Goal: Answer question/provide support

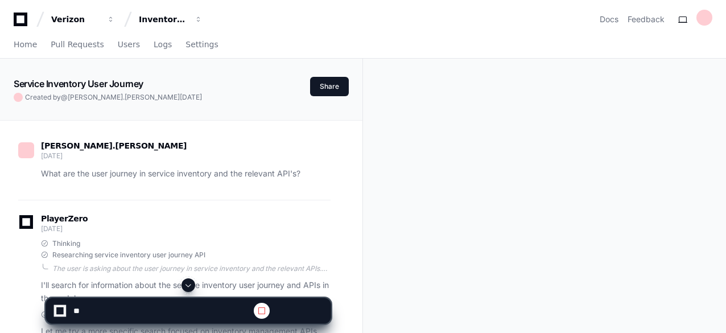
click at [192, 286] on span at bounding box center [188, 285] width 9 height 9
click at [190, 284] on span at bounding box center [188, 285] width 9 height 9
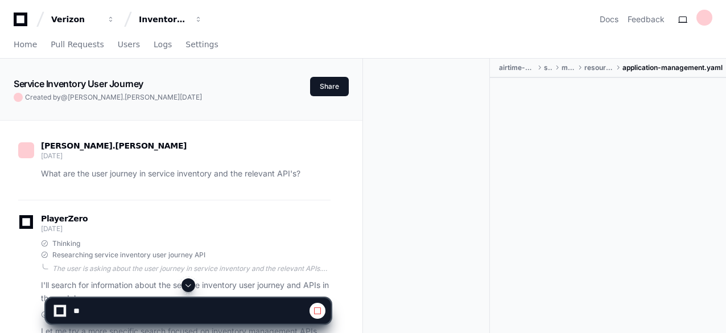
click at [190, 284] on span at bounding box center [188, 285] width 9 height 9
click at [191, 284] on span at bounding box center [188, 285] width 9 height 9
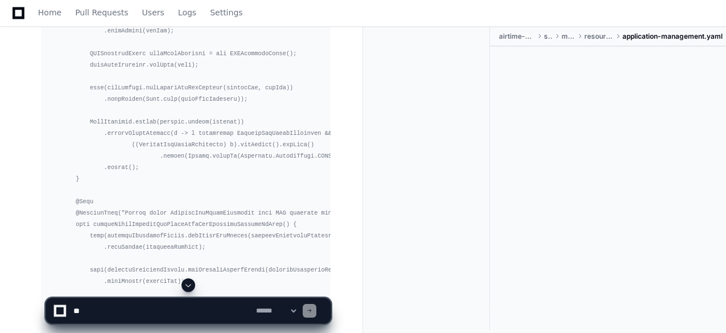
click at [190, 285] on span at bounding box center [188, 285] width 9 height 9
click at [98, 310] on textarea at bounding box center [190, 310] width 238 height 25
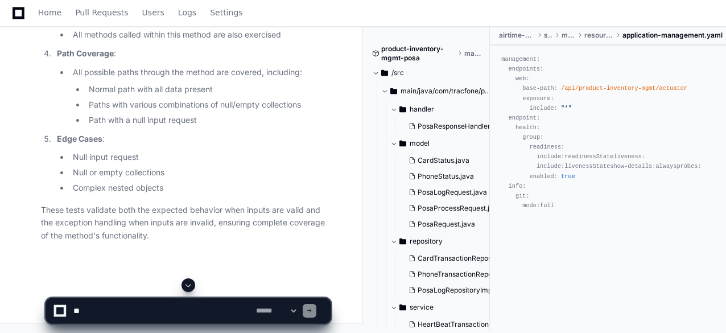
click at [191, 284] on span at bounding box center [188, 285] width 9 height 9
click at [117, 304] on textarea at bounding box center [162, 310] width 183 height 25
paste textarea "**********"
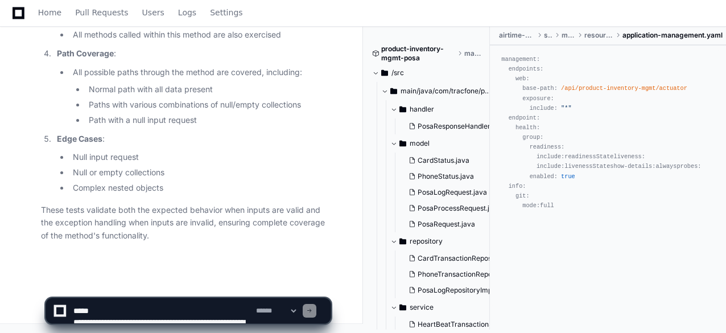
scroll to position [607, 0]
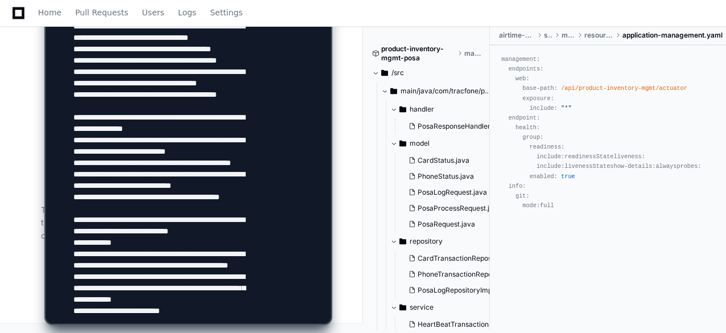
paste textarea "**********"
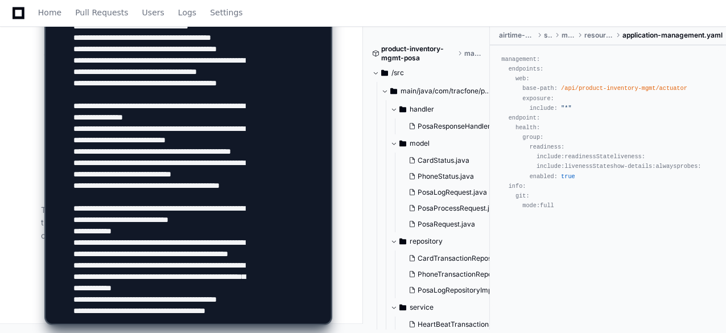
type textarea "**********"
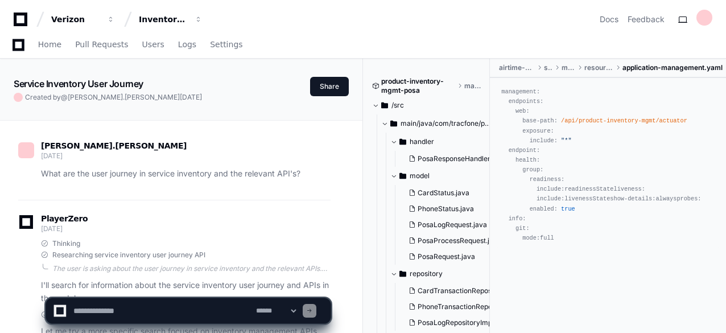
scroll to position [0, 0]
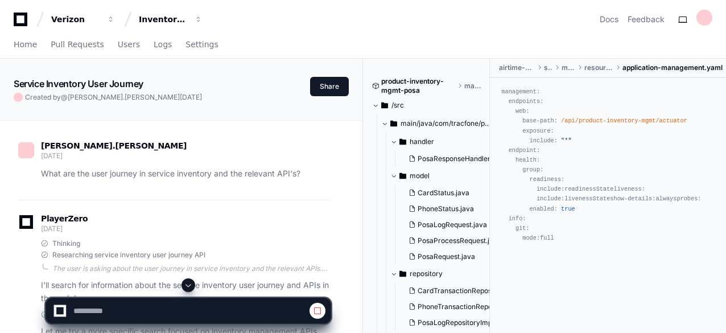
click at [190, 285] on span at bounding box center [188, 285] width 9 height 9
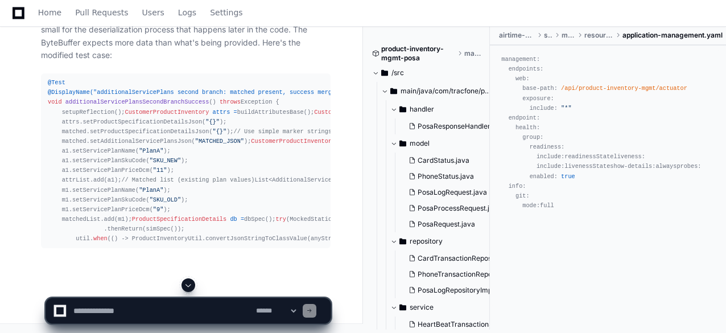
click at [190, 285] on span at bounding box center [188, 285] width 9 height 9
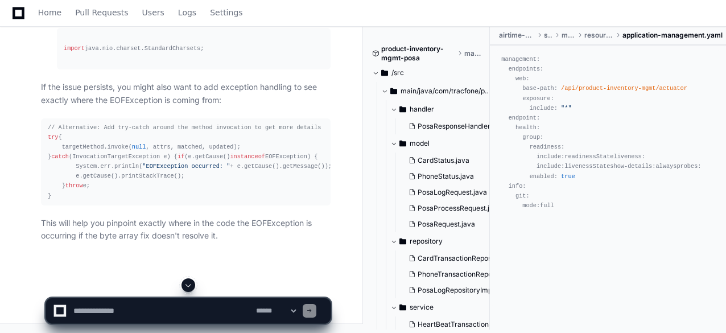
click at [191, 283] on span at bounding box center [188, 285] width 9 height 9
click at [313, 178] on div "// Alternative: Add try-catch around the method invocation to get more details …" at bounding box center [186, 162] width 276 height 78
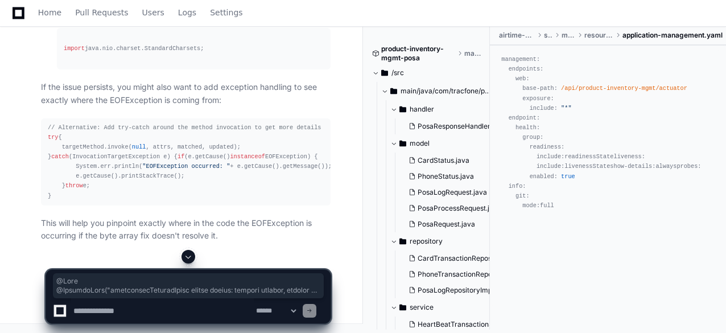
scroll to position [72762, 0]
drag, startPoint x: 47, startPoint y: 200, endPoint x: 55, endPoint y: 75, distance: 125.5
copy div "@Test @DisplayName("additionalServicePlans second branch: matched present, succ…"
click at [189, 311] on textarea at bounding box center [162, 310] width 183 height 25
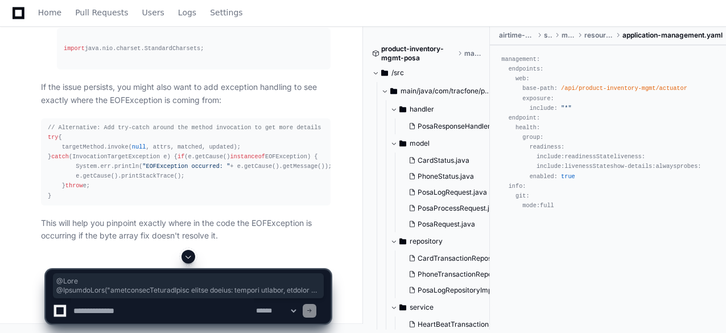
paste textarea "**********"
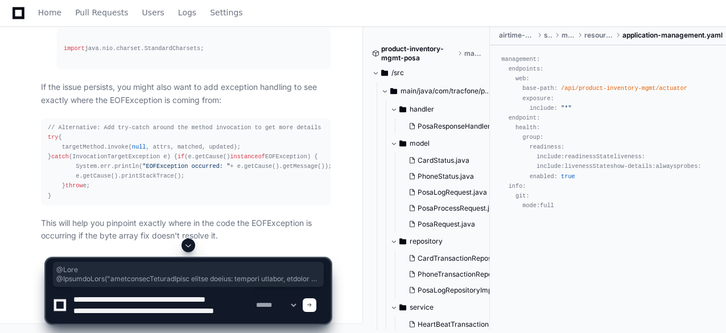
scroll to position [3, 0]
type textarea "**********"
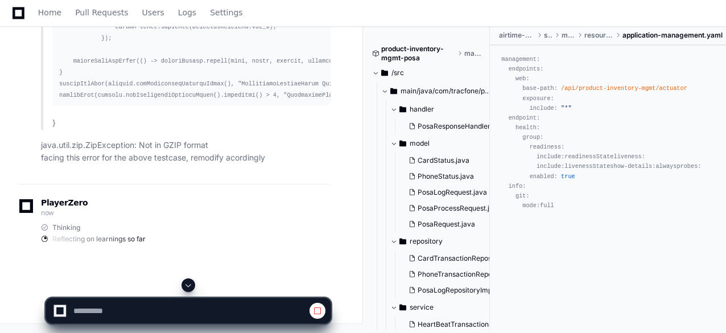
scroll to position [71510, 0]
click at [190, 286] on span at bounding box center [188, 285] width 9 height 9
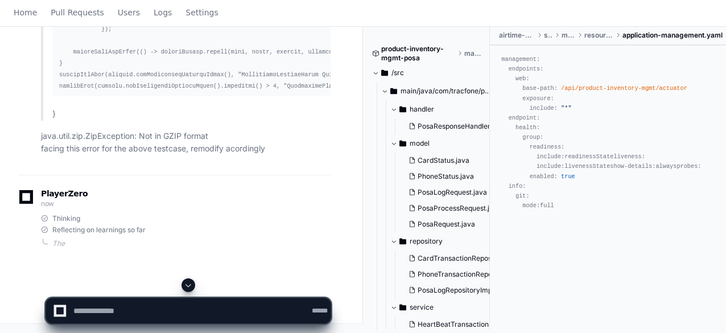
scroll to position [0, 0]
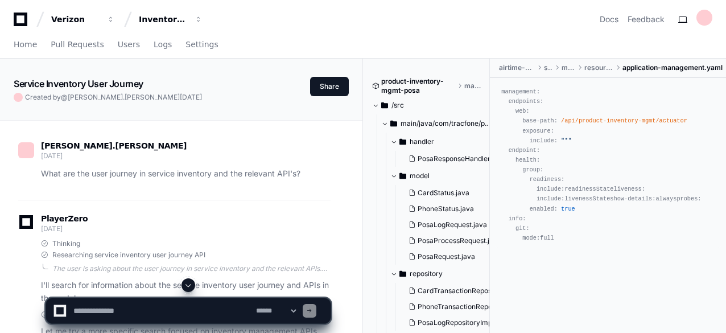
click at [189, 283] on span at bounding box center [188, 285] width 9 height 9
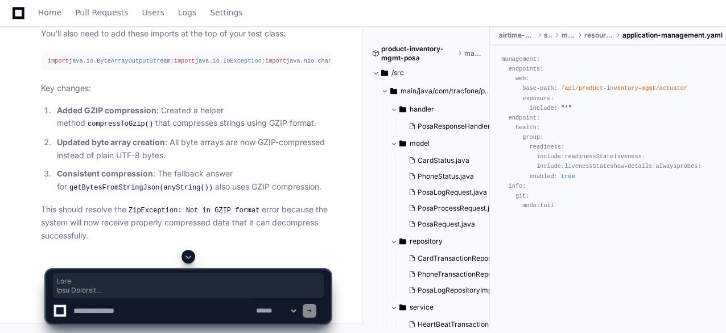
scroll to position [75229, 0]
drag, startPoint x: 47, startPoint y: 141, endPoint x: 53, endPoint y: 134, distance: 8.9
copy div "@Test @DisplayName("additionalServicePlans second branch: matched present, succ…"
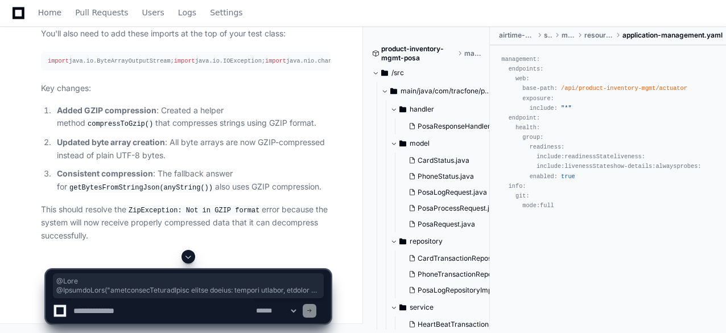
click at [182, 311] on textarea at bounding box center [162, 310] width 183 height 25
paste textarea "**********"
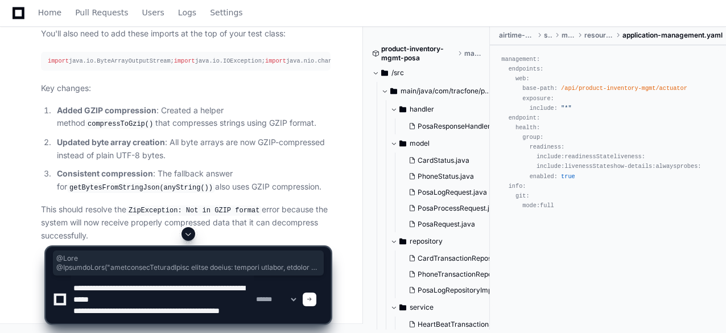
type textarea "**********"
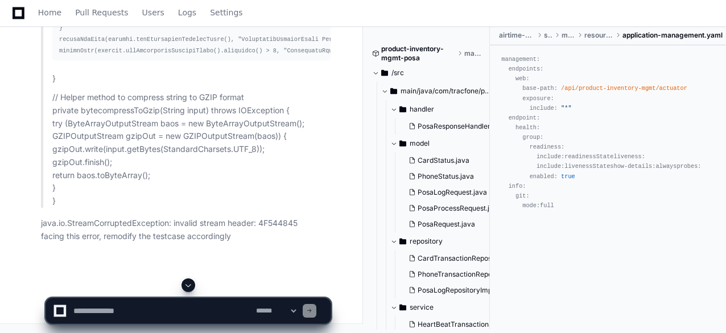
scroll to position [0, 0]
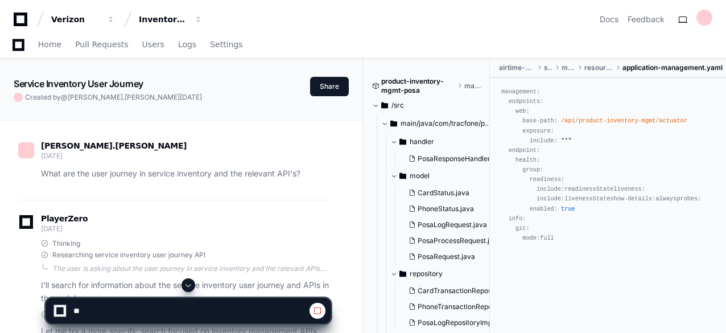
scroll to position [73931, 0]
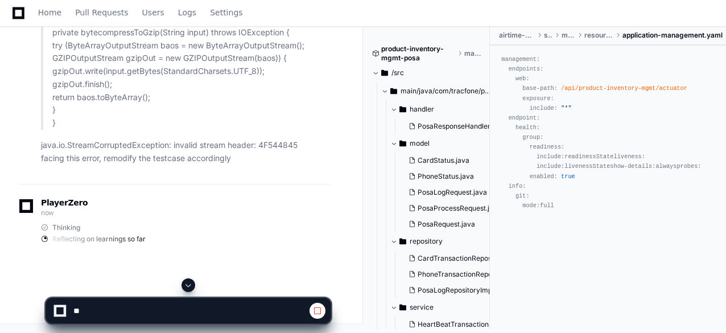
click at [189, 285] on span at bounding box center [188, 285] width 9 height 9
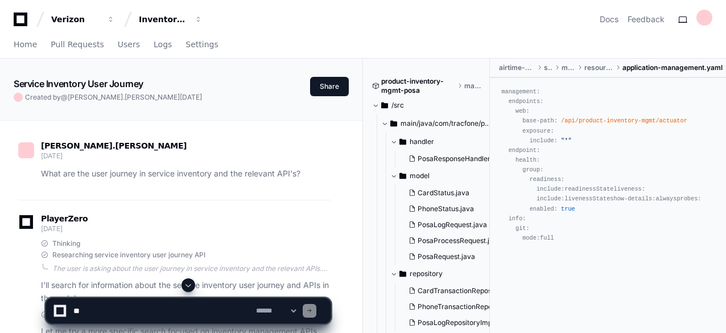
click at [189, 285] on span at bounding box center [188, 285] width 9 height 9
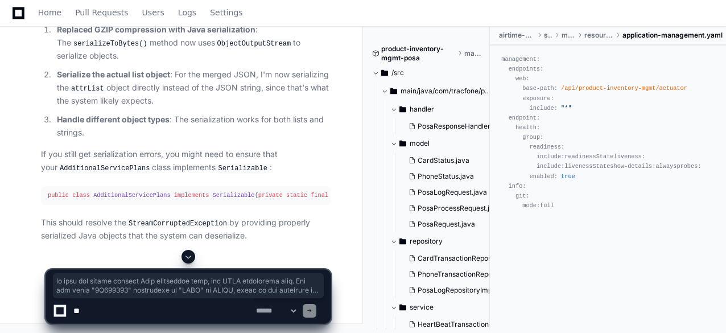
scroll to position [76769, 0]
drag, startPoint x: 51, startPoint y: 260, endPoint x: 47, endPoint y: 225, distance: 35.6
copy div "@Test @DisplayName("additionalServicePlans second branch: matched present, succ…"
click at [154, 310] on textarea at bounding box center [162, 310] width 183 height 25
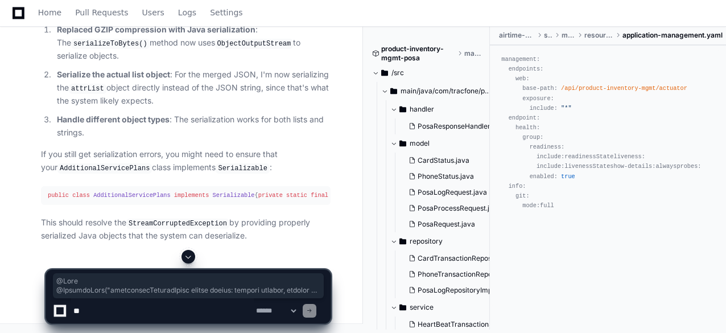
paste textarea "**********"
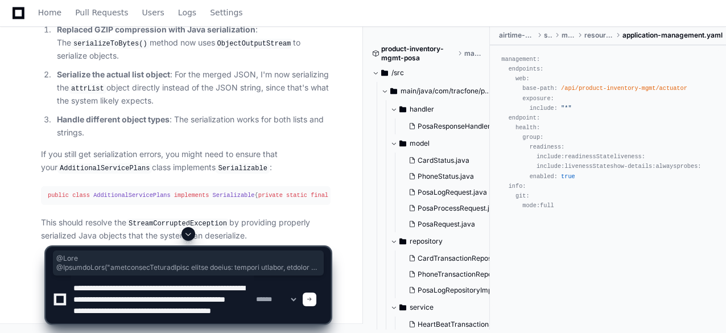
scroll to position [15, 0]
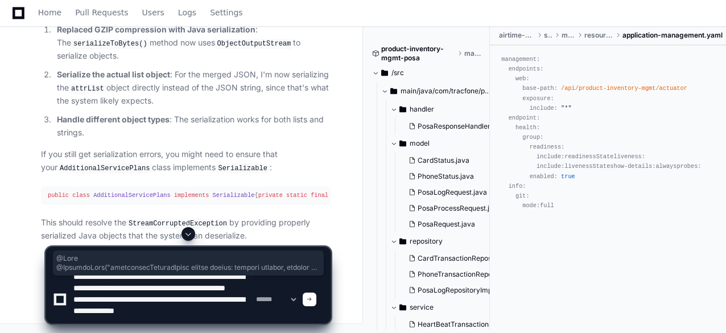
type textarea "**********"
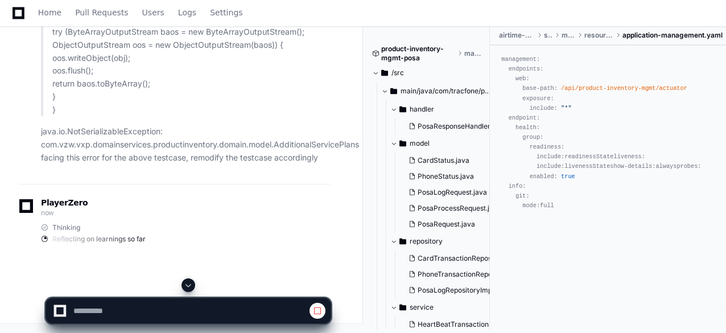
scroll to position [75517, 0]
click at [194, 286] on button at bounding box center [189, 285] width 14 height 14
click at [194, 286] on app-app-chat-input at bounding box center [189, 301] width 286 height 46
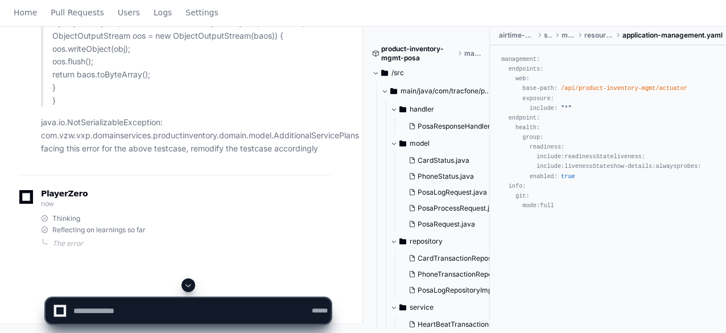
scroll to position [0, 0]
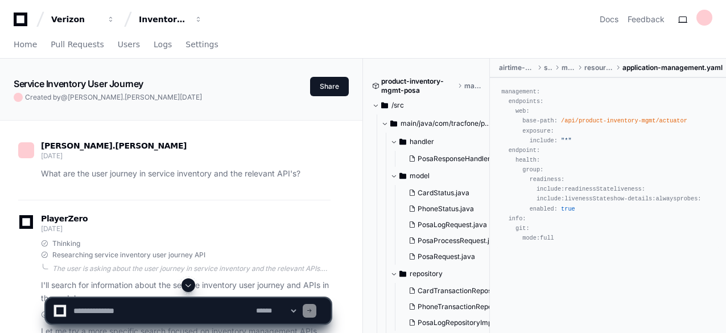
click at [189, 285] on span at bounding box center [188, 285] width 9 height 9
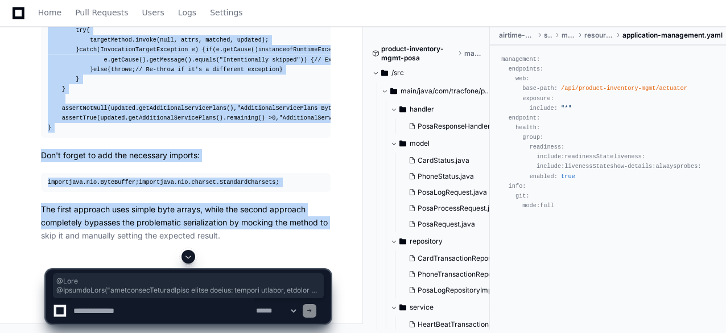
scroll to position [81211, 0]
